Goal: Task Accomplishment & Management: Manage account settings

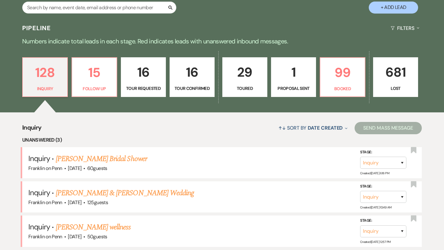
scroll to position [125, 0]
click at [194, 72] on p "16" at bounding box center [191, 72] width 37 height 21
select select "4"
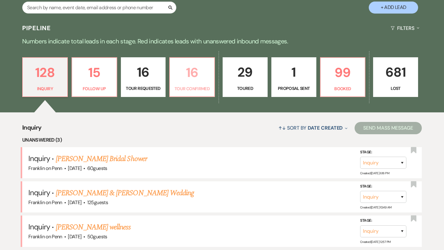
select select "4"
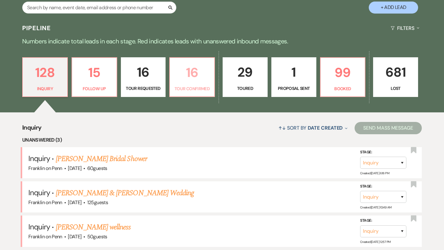
select select "4"
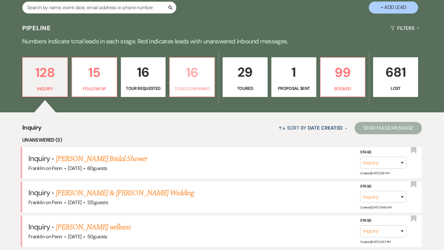
select select "4"
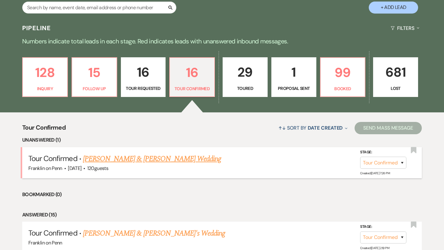
click at [143, 161] on link "[PERSON_NAME] & [PERSON_NAME] Wedding" at bounding box center [152, 158] width 138 height 11
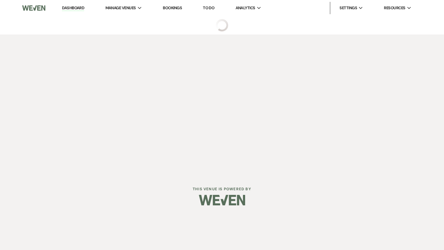
select select "4"
select select "5"
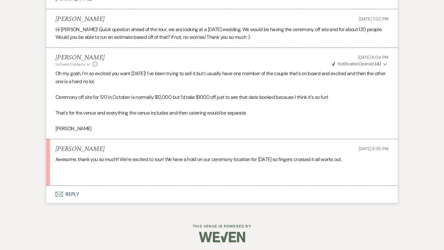
scroll to position [1215, 0]
